Goal: Use online tool/utility: Utilize a website feature to perform a specific function

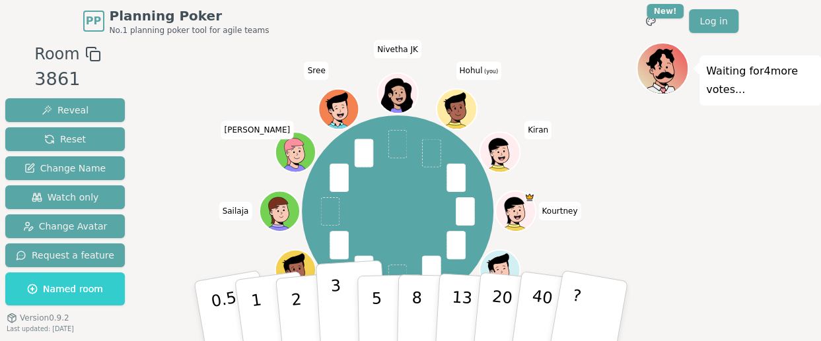
drag, startPoint x: 304, startPoint y: 300, endPoint x: 343, endPoint y: 317, distance: 42.6
click at [343, 317] on div "0.5 1 2 3 5 8 13 20 40 ?" at bounding box center [411, 312] width 396 height 46
click at [343, 317] on button "3" at bounding box center [351, 311] width 72 height 103
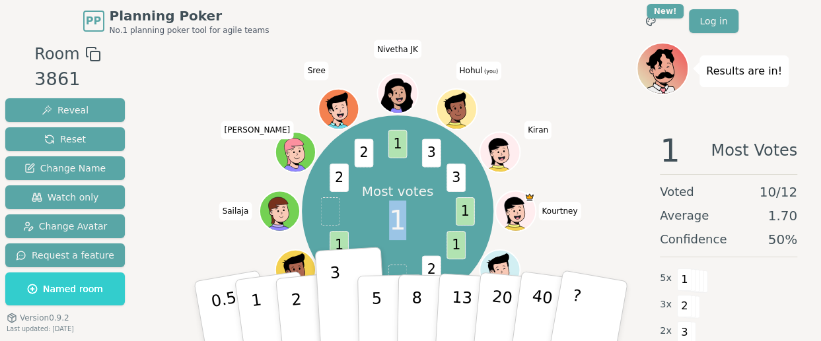
scroll to position [63, 0]
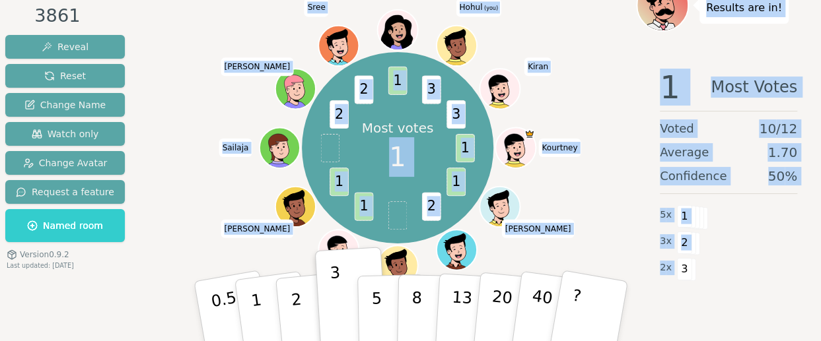
drag, startPoint x: 611, startPoint y: 104, endPoint x: 674, endPoint y: 358, distance: 261.1
click at [674, 342] on html "PP Planning Poker No.1 planning poker tool for agile teams Toggle theme New! Lo…" at bounding box center [410, 139] width 821 height 405
click at [646, 321] on div "1 Most Votes Voted 10 / 12 Average 1.70 Confidence 50 % 5 x 1 3 x 2 2 x 3" at bounding box center [728, 190] width 185 height 264
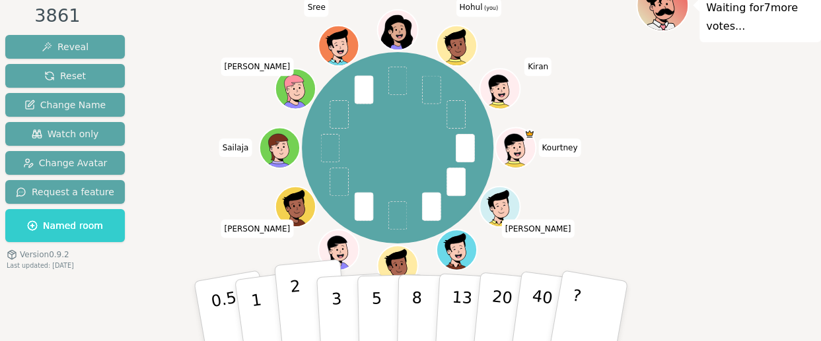
click at [296, 312] on p "2" at bounding box center [297, 313] width 17 height 72
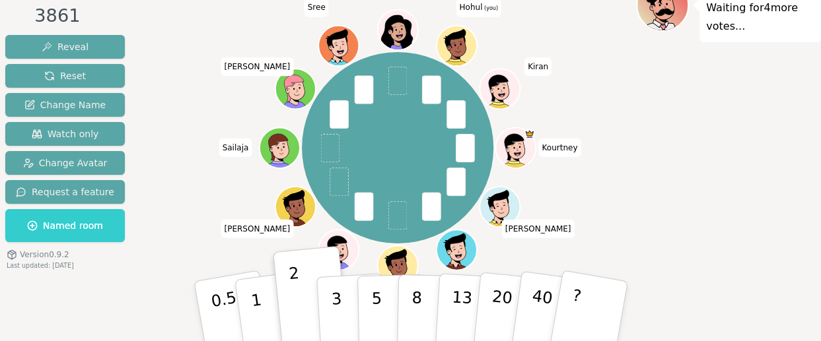
click at [730, 162] on div "Waiting for 4 more votes..." at bounding box center [728, 160] width 185 height 363
click at [310, 304] on button "2" at bounding box center [310, 312] width 75 height 105
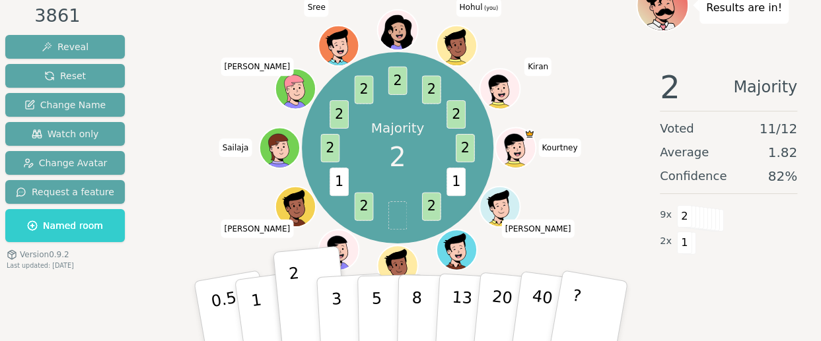
click at [720, 318] on div "2 Majority Voted 11 / 12 Average 1.82 Confidence 82 % 9 x 2 2 x 1" at bounding box center [728, 190] width 185 height 264
